Goal: Find specific page/section: Find specific page/section

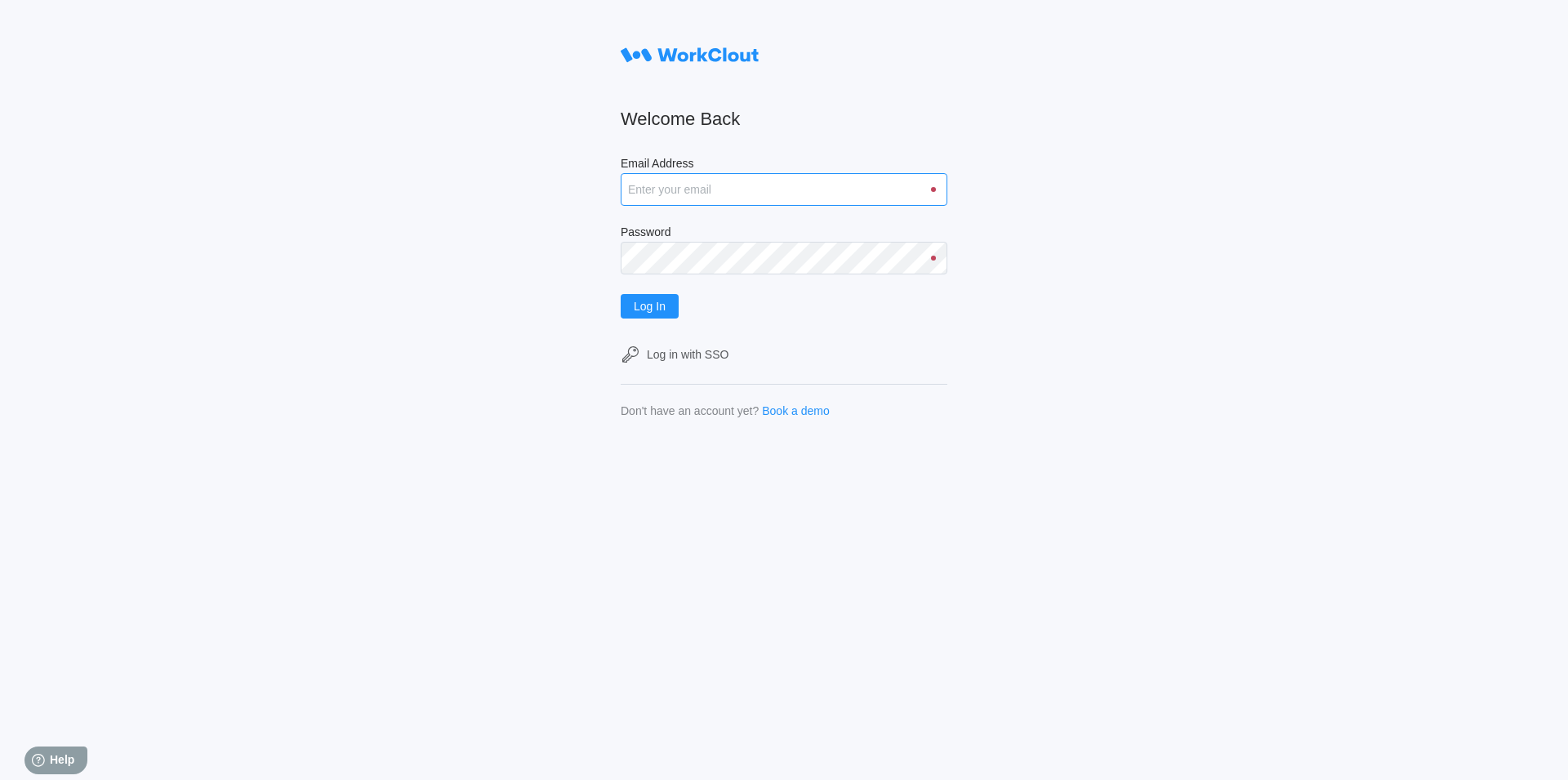
click at [649, 194] on input "Email Address" at bounding box center [784, 190] width 327 height 33
type input "[EMAIL_ADDRESS][DOMAIN_NAME]"
click at [663, 304] on span "Log In" at bounding box center [649, 306] width 32 height 11
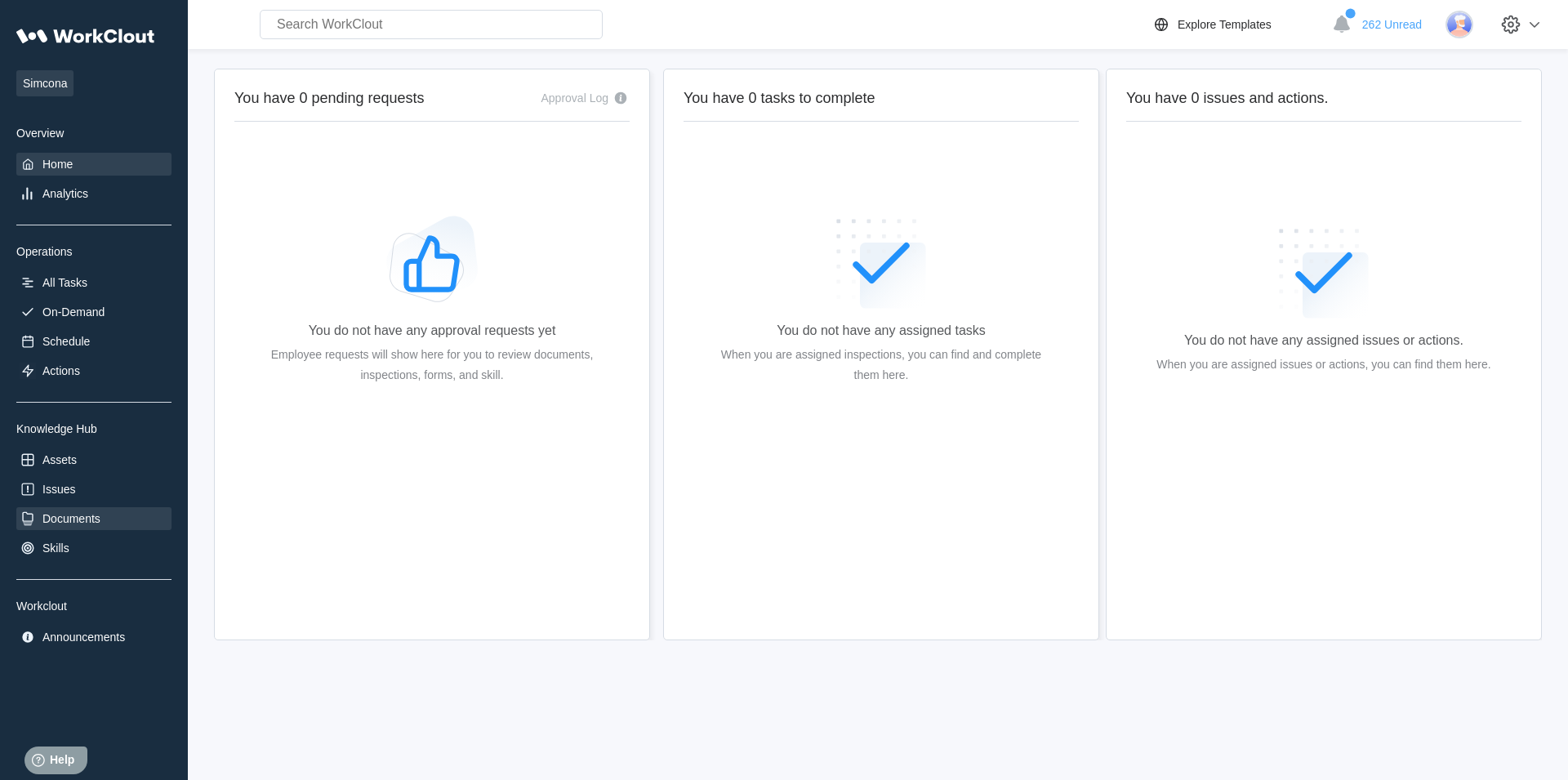
click at [114, 512] on div "Documents" at bounding box center [94, 519] width 155 height 23
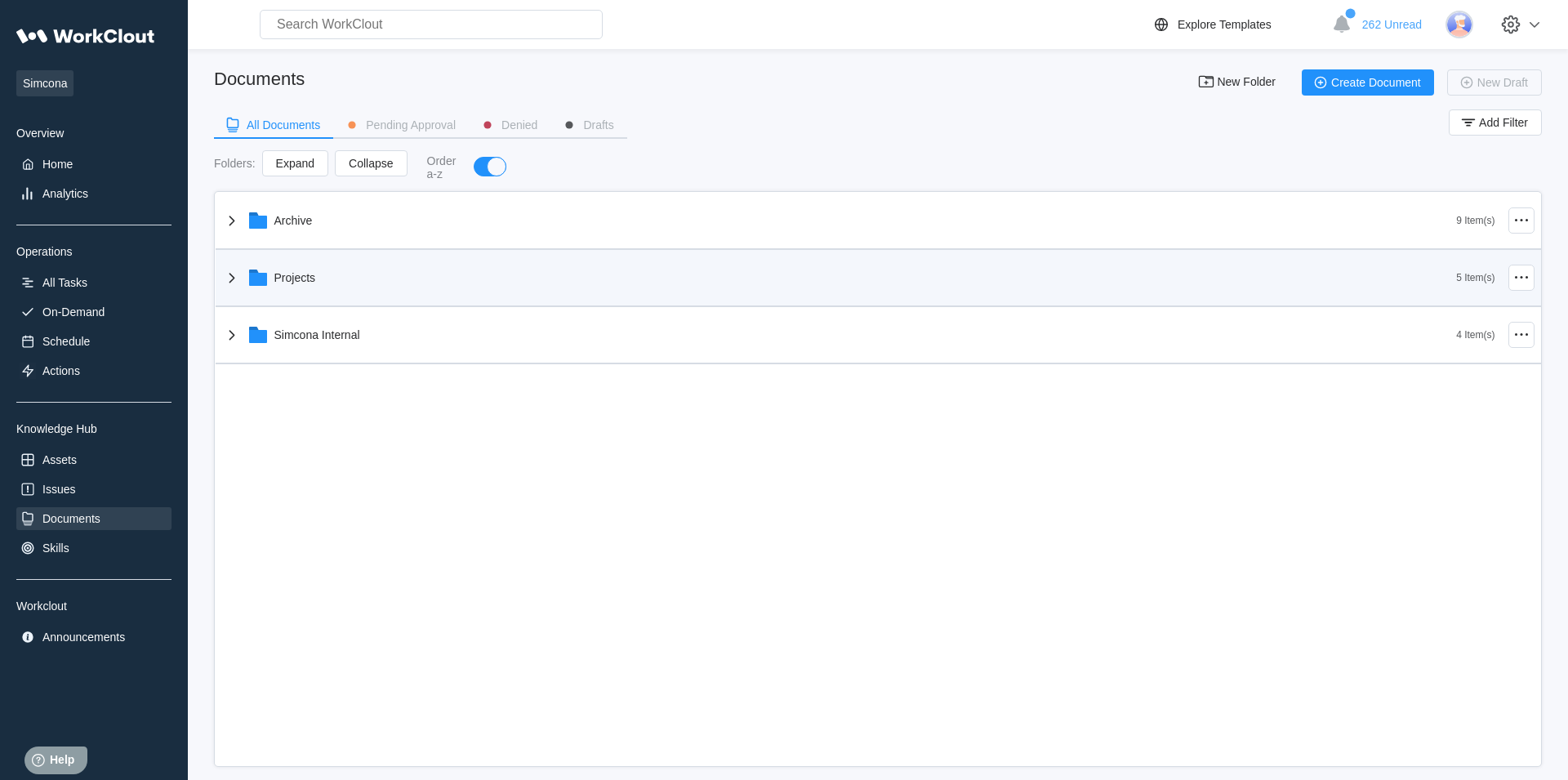
click at [233, 282] on icon at bounding box center [232, 278] width 6 height 10
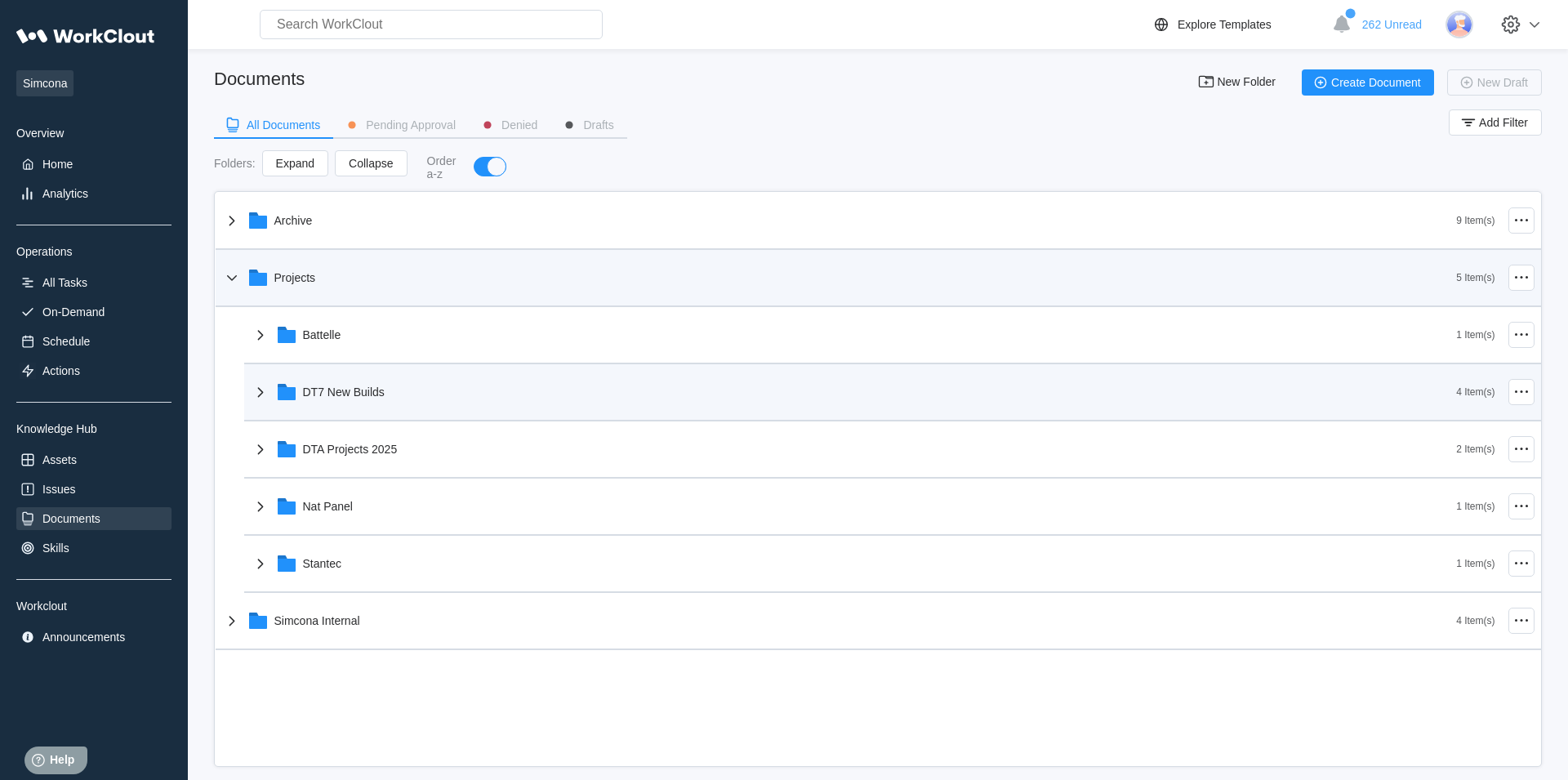
click at [255, 392] on icon at bounding box center [260, 392] width 20 height 20
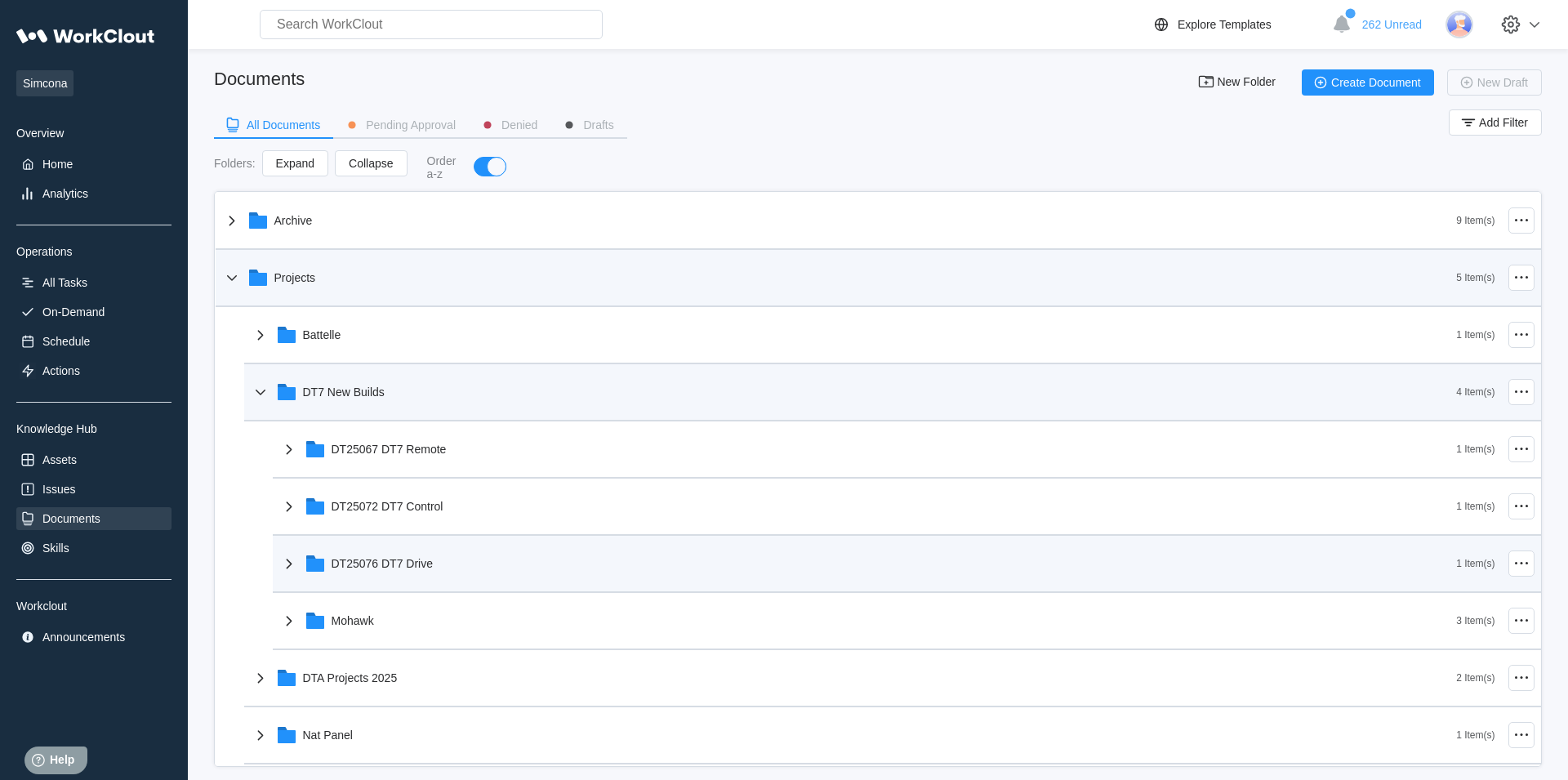
click at [287, 564] on icon at bounding box center [289, 563] width 20 height 20
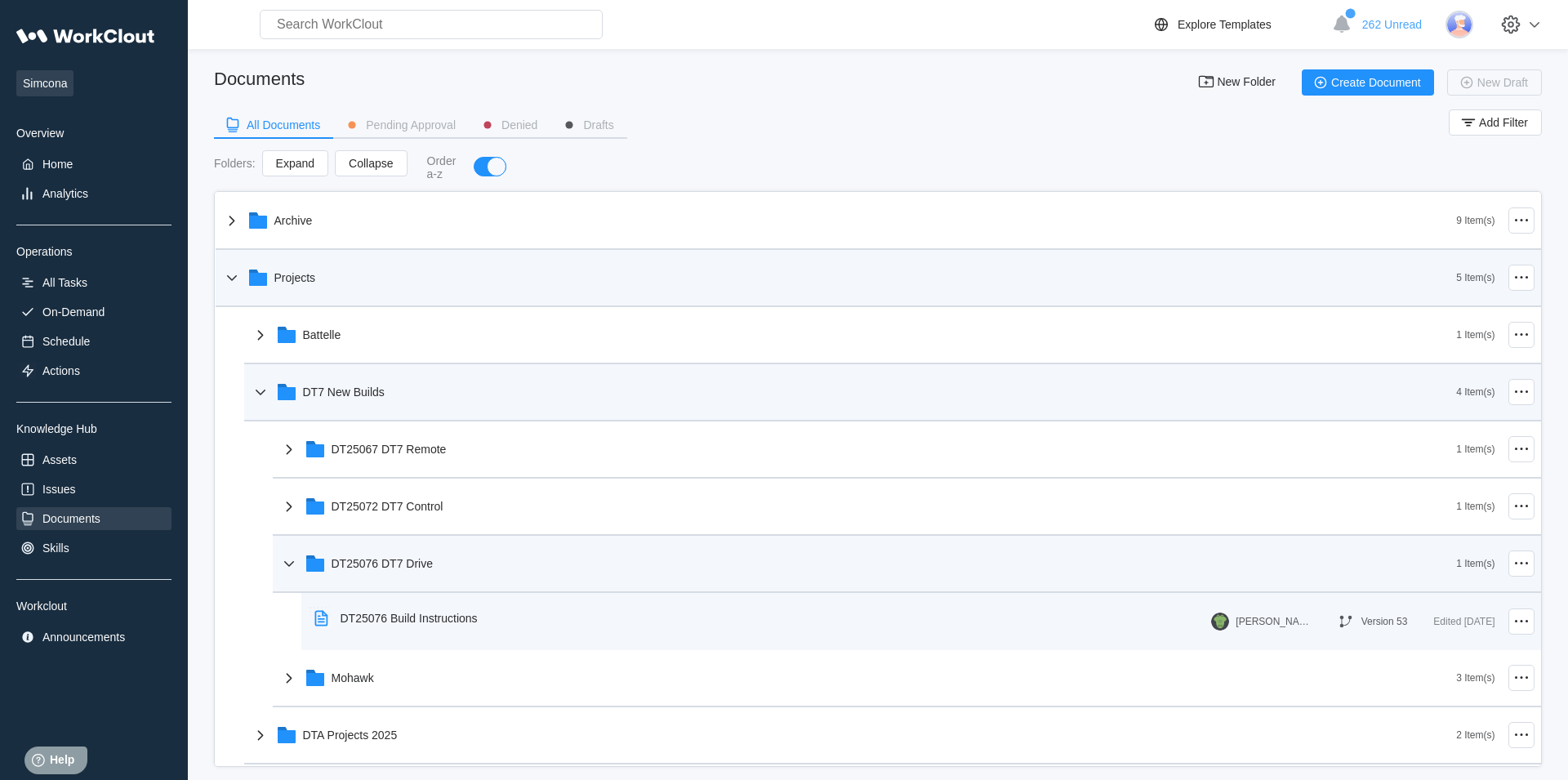
click at [332, 626] on icon at bounding box center [321, 618] width 26 height 26
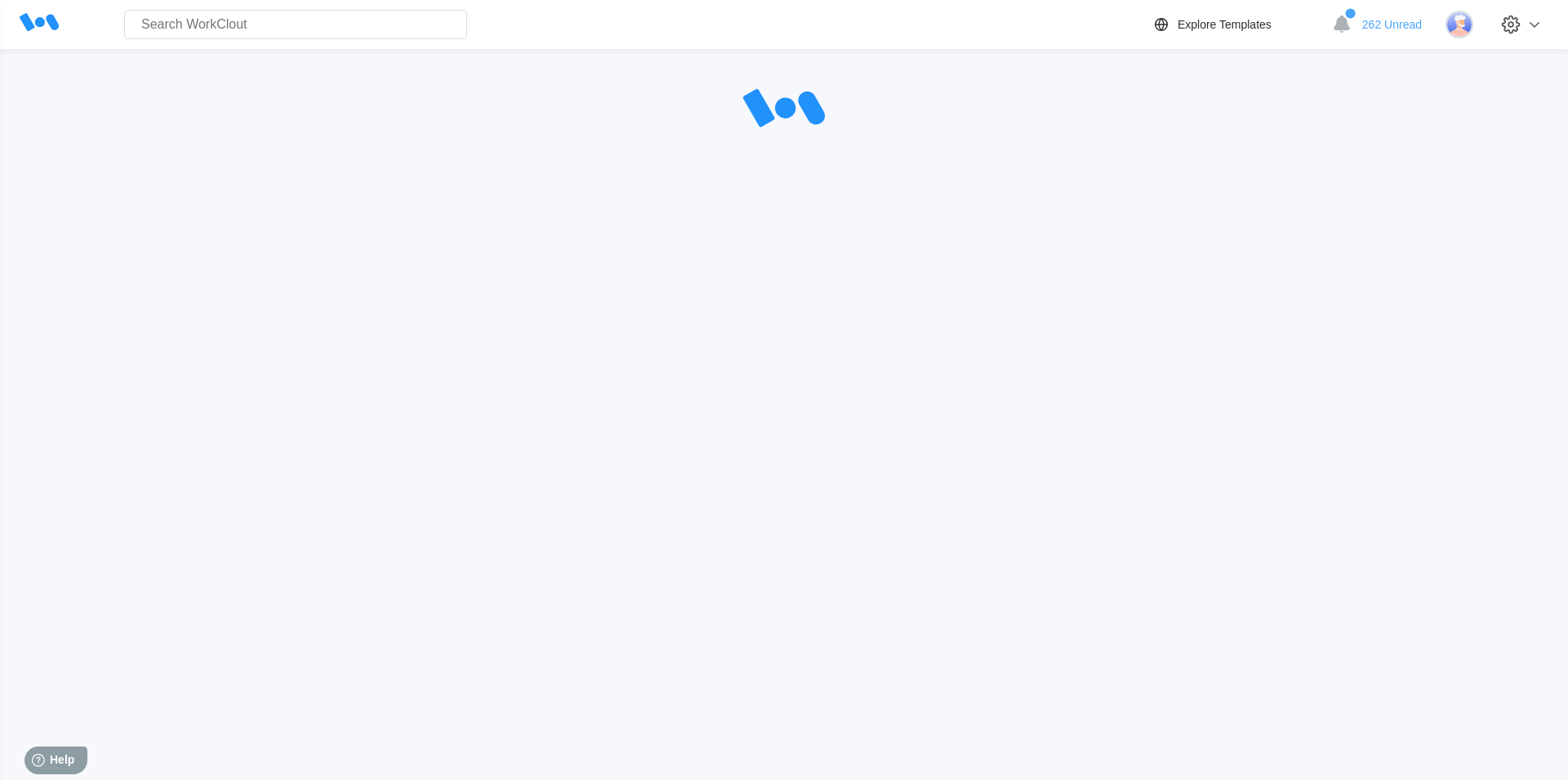
click at [333, 625] on div "Search for anything... Assets • Employees • Skills • Documents • Issues • Tasks…" at bounding box center [784, 342] width 1568 height 686
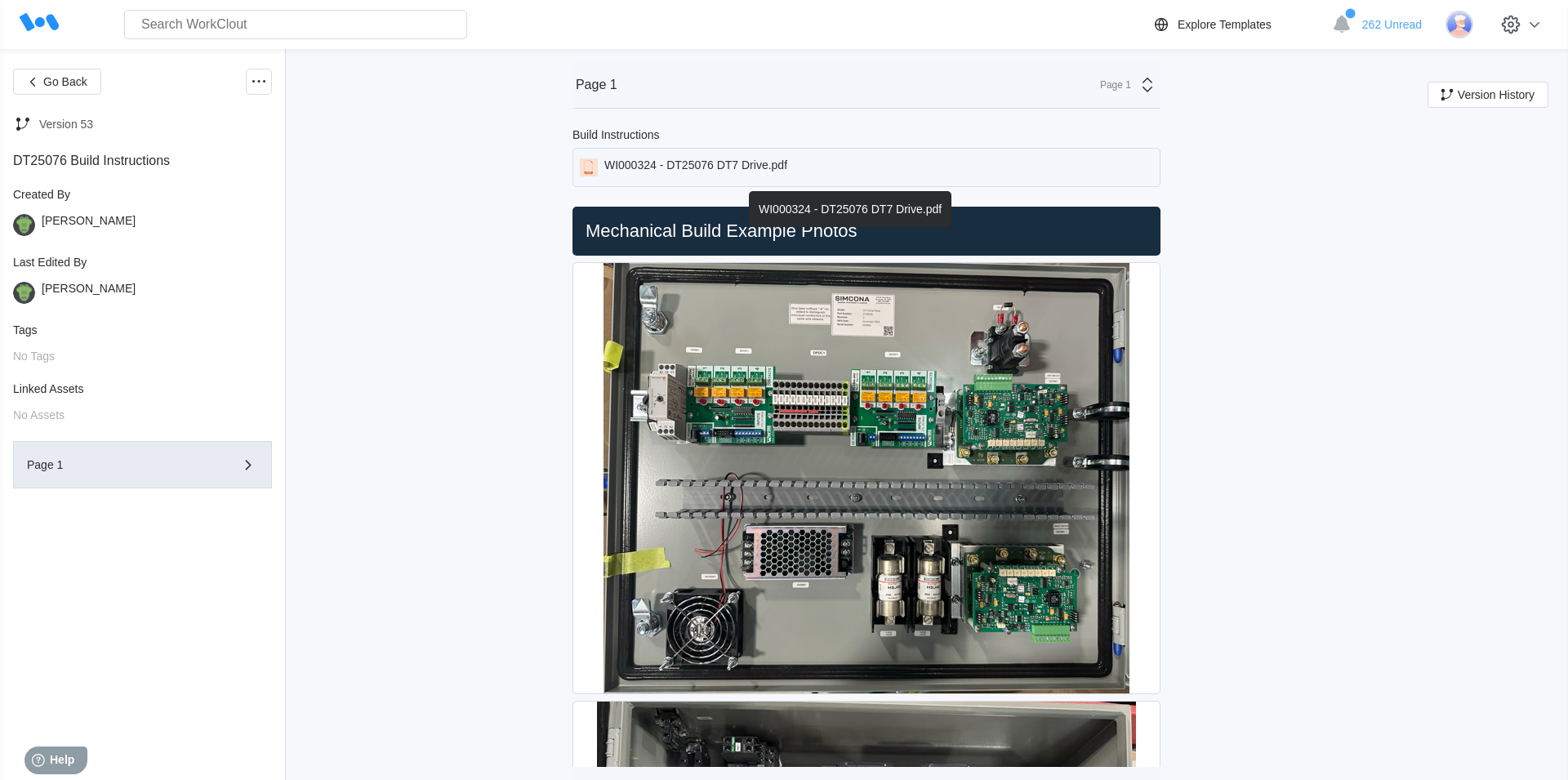
click at [714, 153] on div "WI000324 - DT25076 DT7 Drive.pdf" at bounding box center [866, 167] width 588 height 39
